Goal: Navigation & Orientation: Go to known website

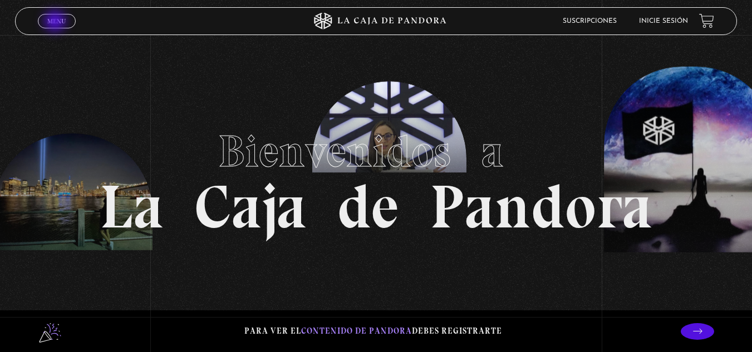
click at [56, 22] on span "Menu" at bounding box center [56, 21] width 18 height 7
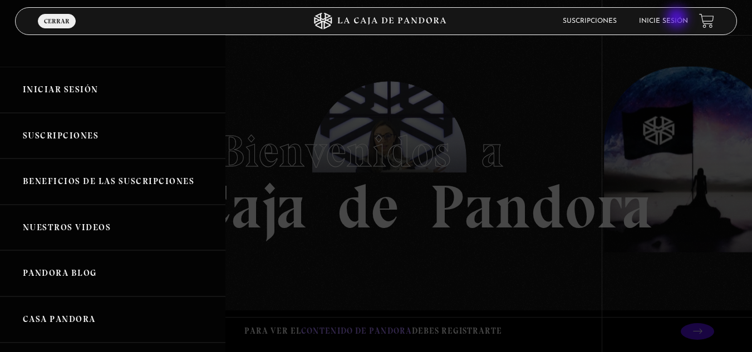
click at [678, 19] on link "Inicie sesión" at bounding box center [663, 21] width 49 height 7
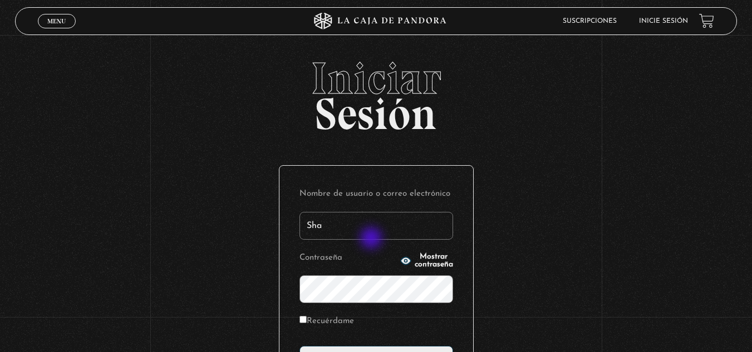
type input "Sha05"
click at [332, 305] on form "Nombre de usuario o correo electrónico Sha05 Contraseña Mostrar contraseña Recu…" at bounding box center [377, 280] width 154 height 188
click at [302, 322] on div "Nombre de usuario o correo electrónico Sha05 Contraseña Mostrar contraseña Recu…" at bounding box center [376, 280] width 194 height 228
click at [305, 321] on input "Recuérdame" at bounding box center [303, 319] width 7 height 7
checkbox input "true"
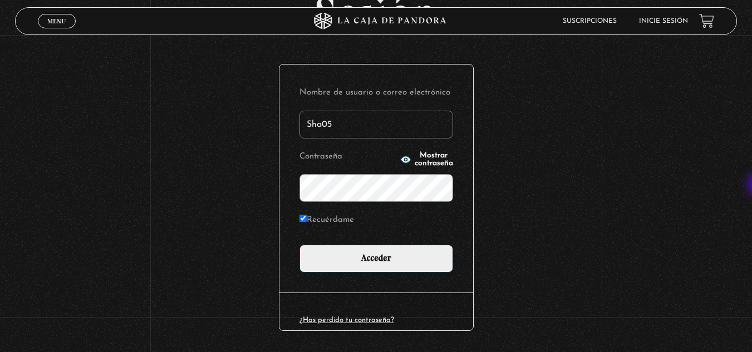
scroll to position [104, 0]
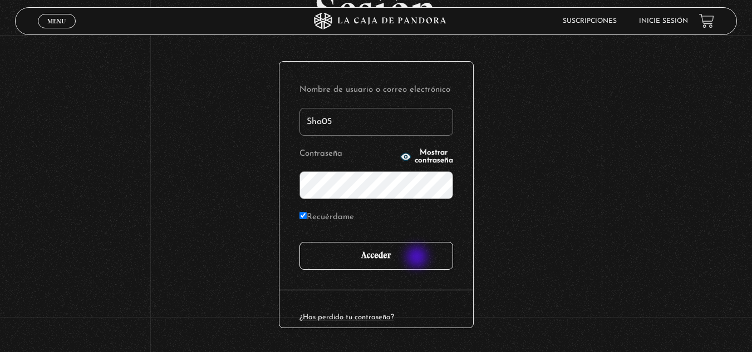
click at [418, 258] on input "Acceder" at bounding box center [377, 256] width 154 height 28
